Goal: Navigation & Orientation: Find specific page/section

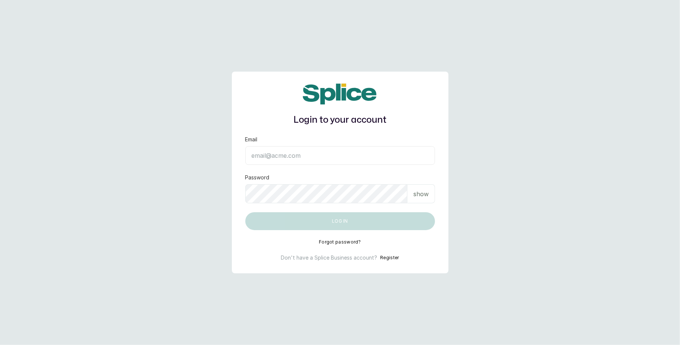
click at [307, 156] on input "Email" at bounding box center [340, 155] width 190 height 19
type input "layo@withsplice.com"
click at [426, 196] on p "show" at bounding box center [420, 194] width 15 height 9
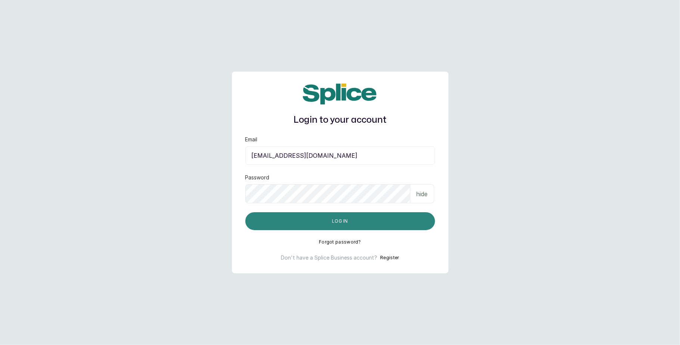
click at [364, 221] on button "Log in" at bounding box center [340, 221] width 190 height 18
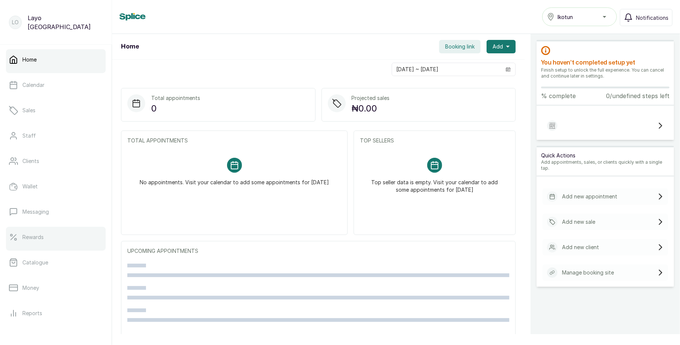
click at [49, 240] on link "Rewards" at bounding box center [56, 237] width 100 height 21
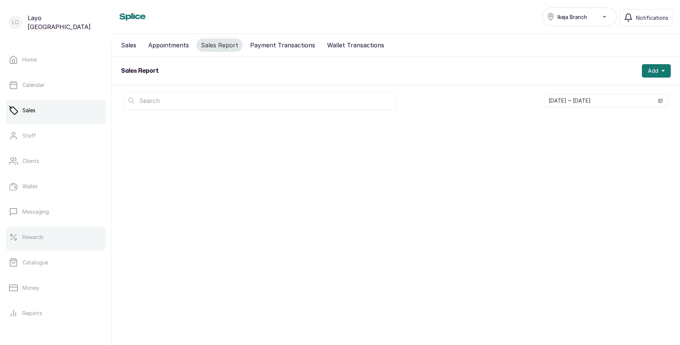
click at [38, 228] on link "Rewards" at bounding box center [56, 237] width 100 height 21
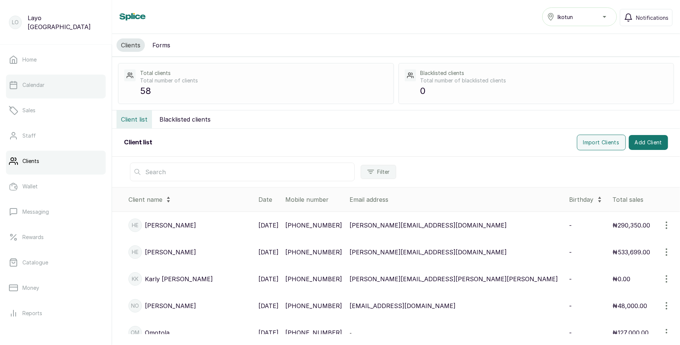
click at [57, 93] on link "Calendar" at bounding box center [56, 85] width 100 height 21
